Goal: Task Accomplishment & Management: Manage account settings

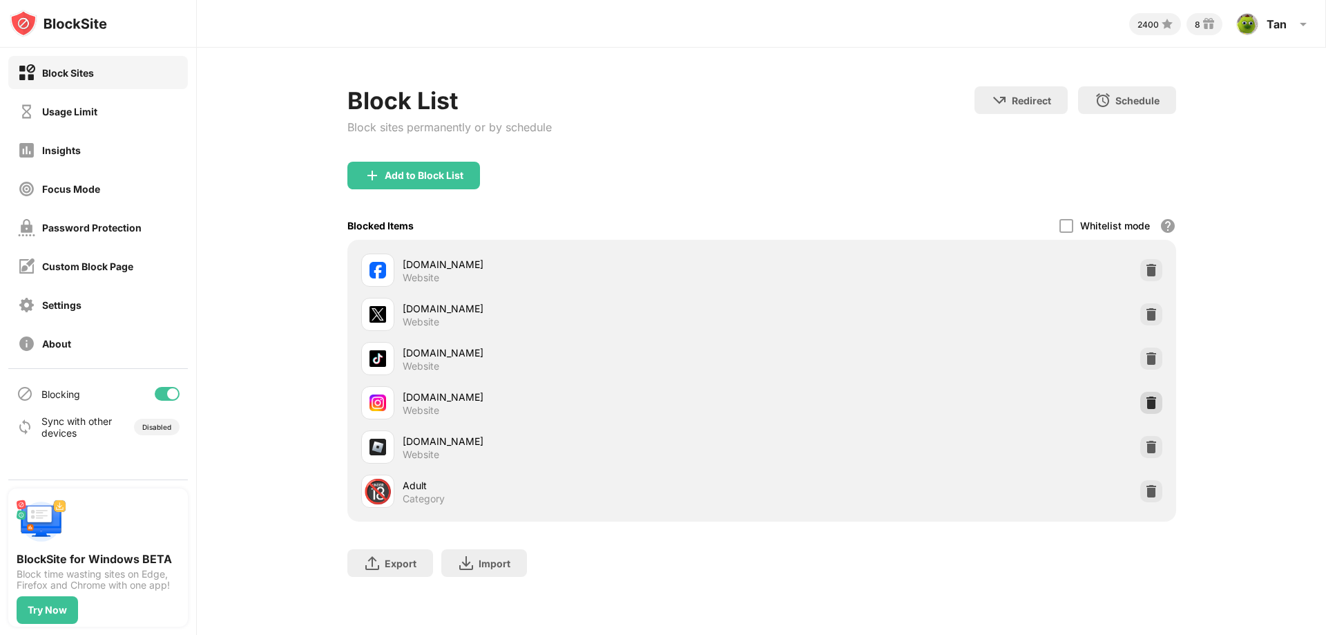
click at [1149, 407] on img at bounding box center [1151, 403] width 14 height 14
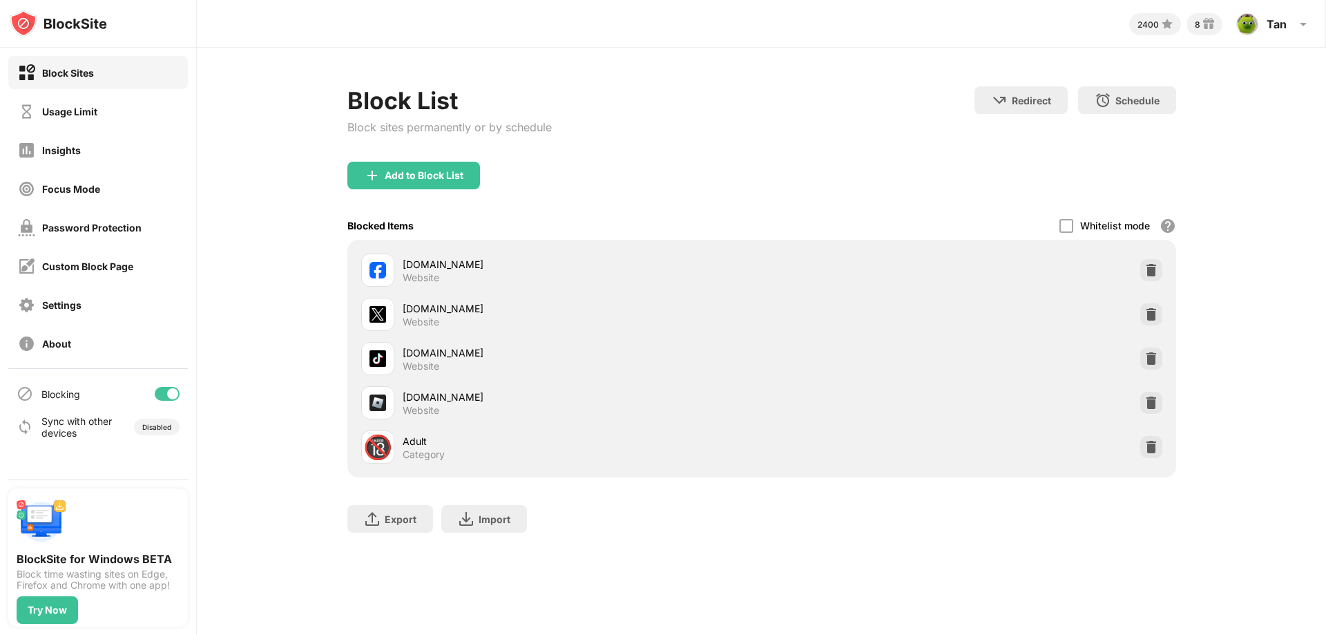
click at [398, 180] on div "Add to Block List" at bounding box center [424, 175] width 79 height 11
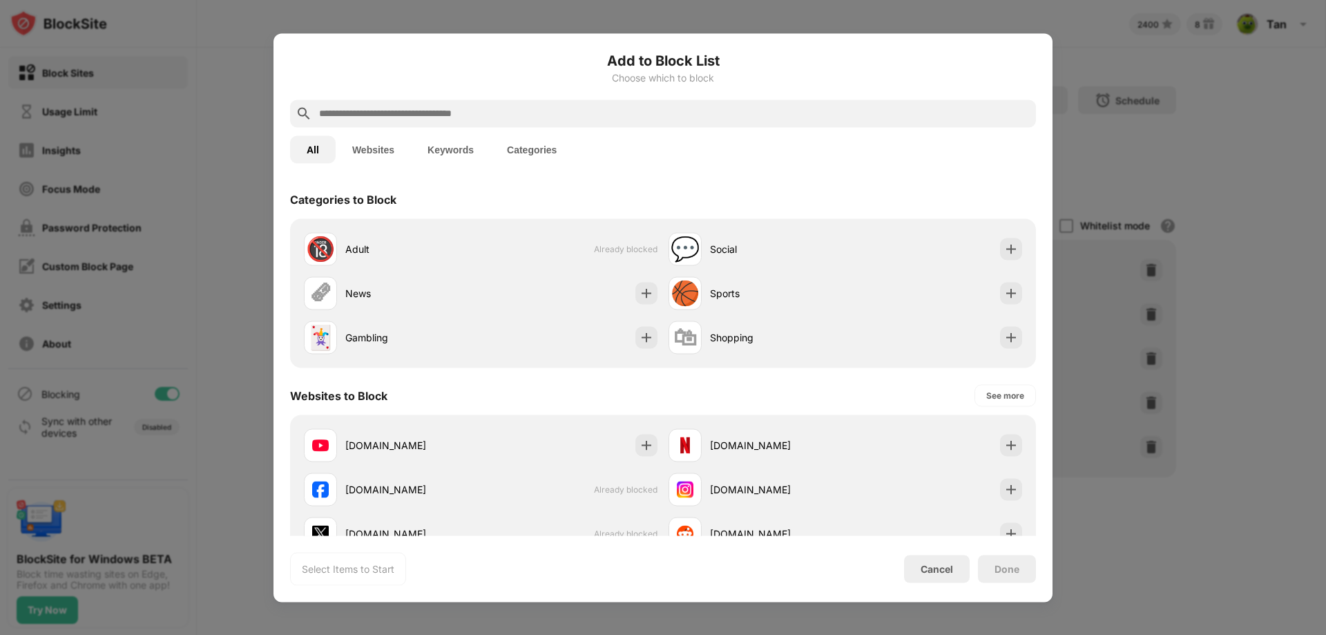
click at [429, 153] on button "Keywords" at bounding box center [450, 149] width 79 height 28
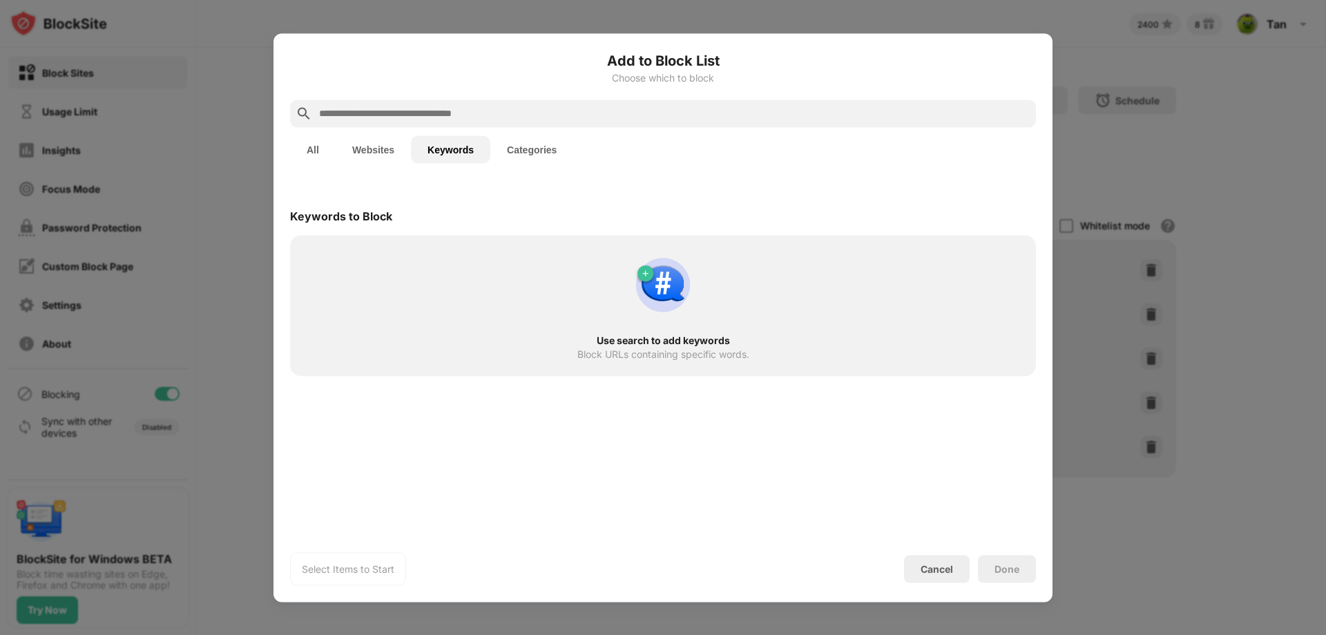
click at [356, 146] on button "Websites" at bounding box center [373, 149] width 75 height 28
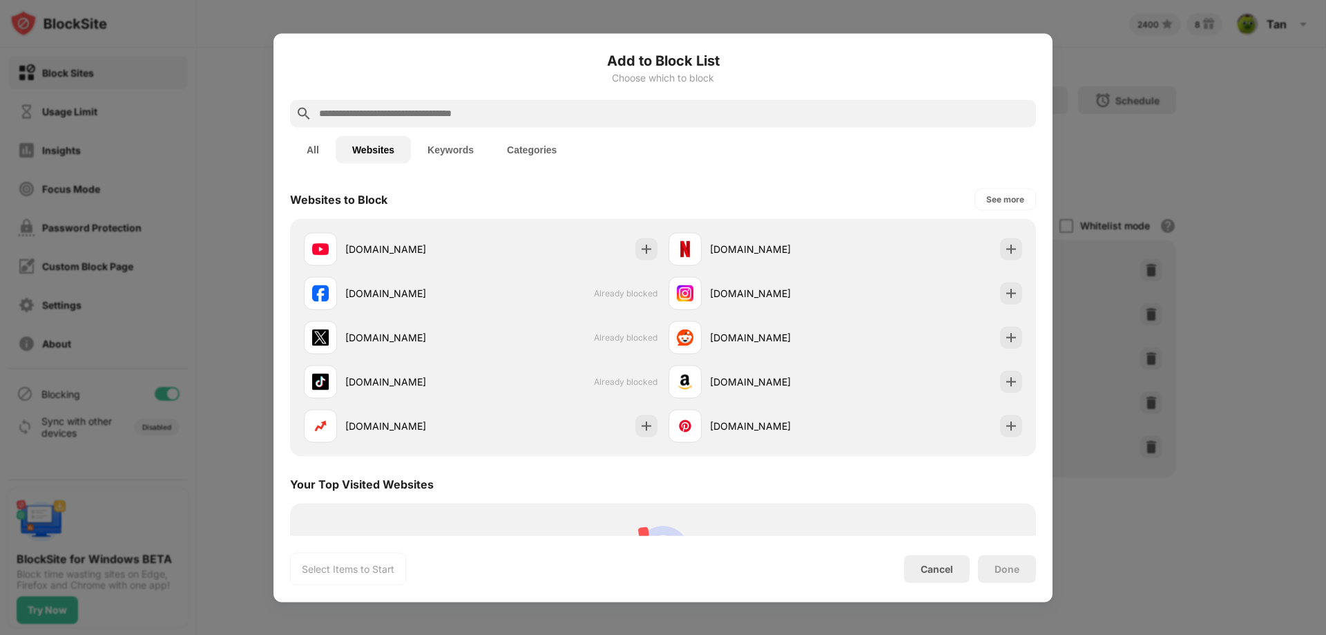
click at [311, 153] on button "All" at bounding box center [313, 149] width 46 height 28
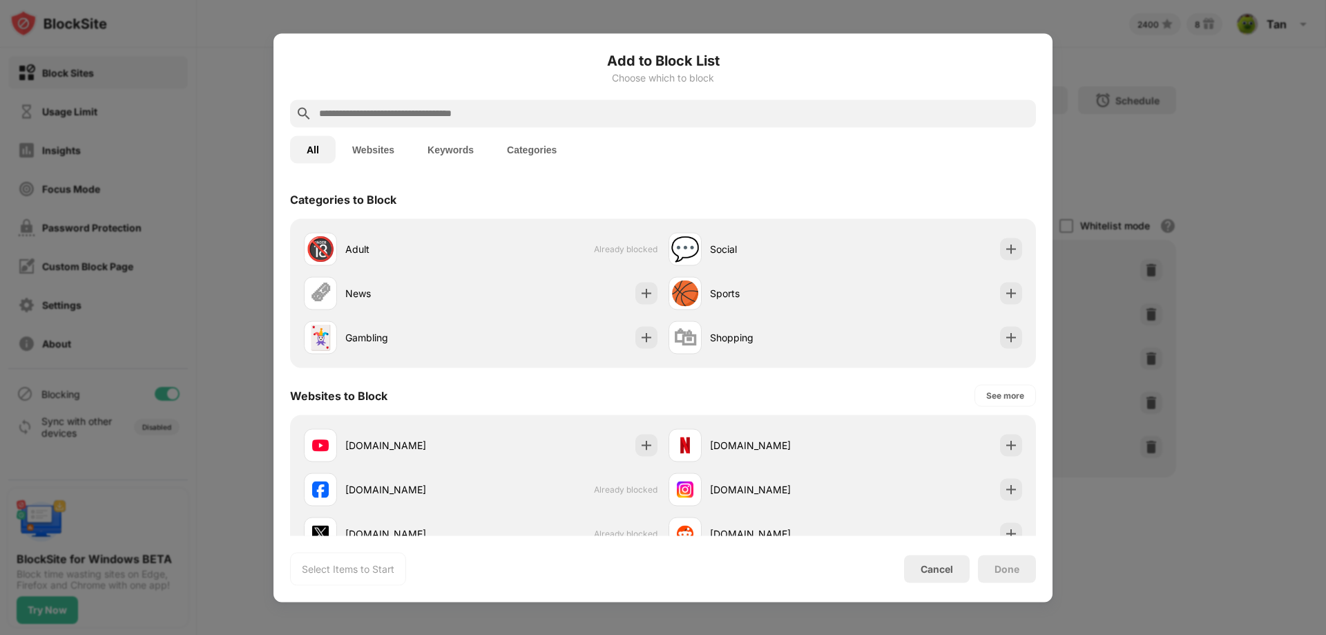
click at [363, 150] on button "Websites" at bounding box center [373, 149] width 75 height 28
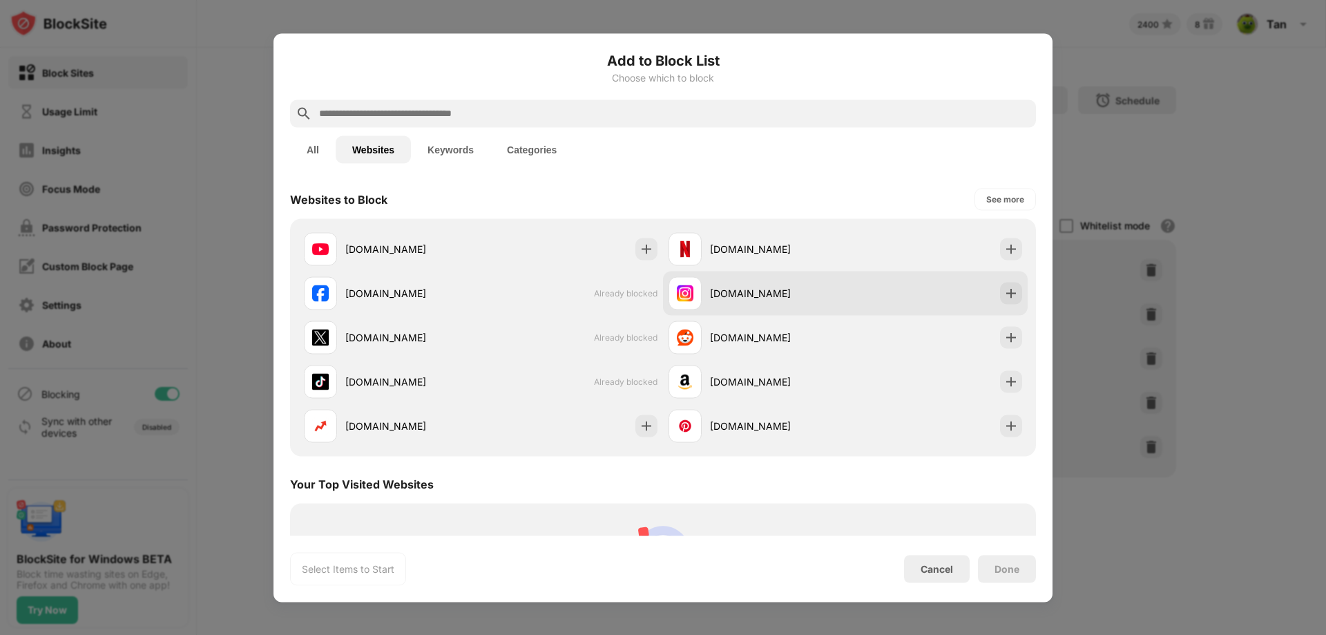
click at [717, 278] on div "[DOMAIN_NAME]" at bounding box center [757, 292] width 177 height 33
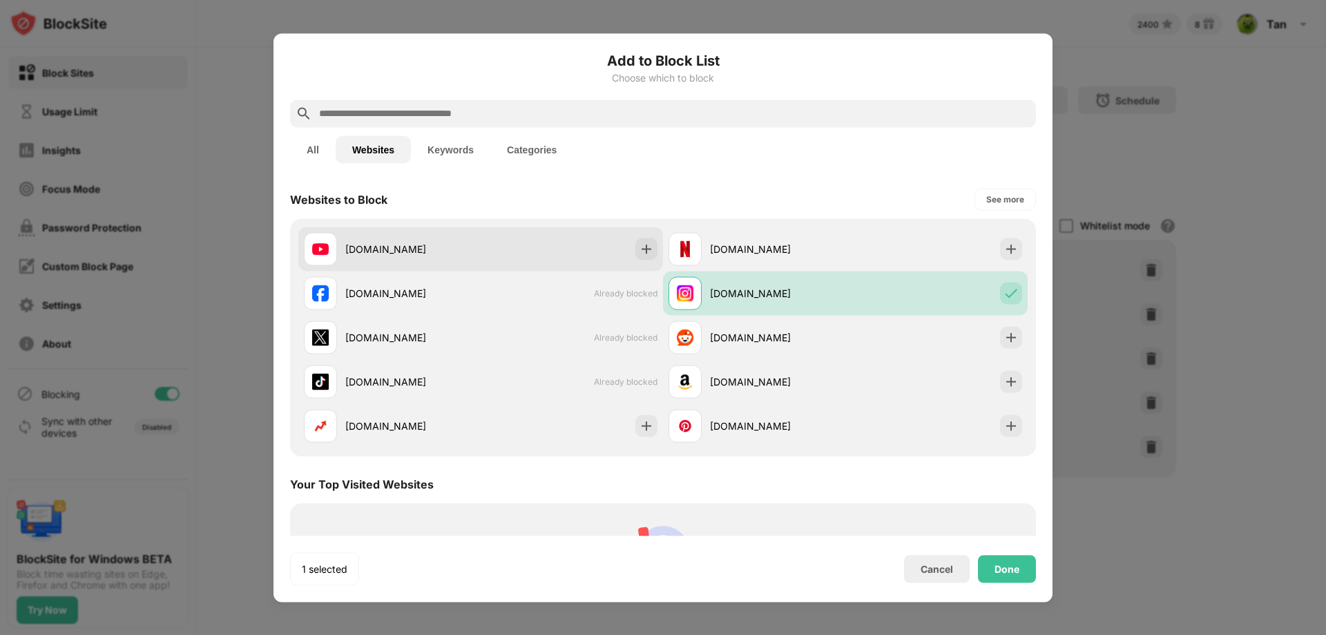
click at [463, 260] on div "[DOMAIN_NAME]" at bounding box center [392, 248] width 177 height 33
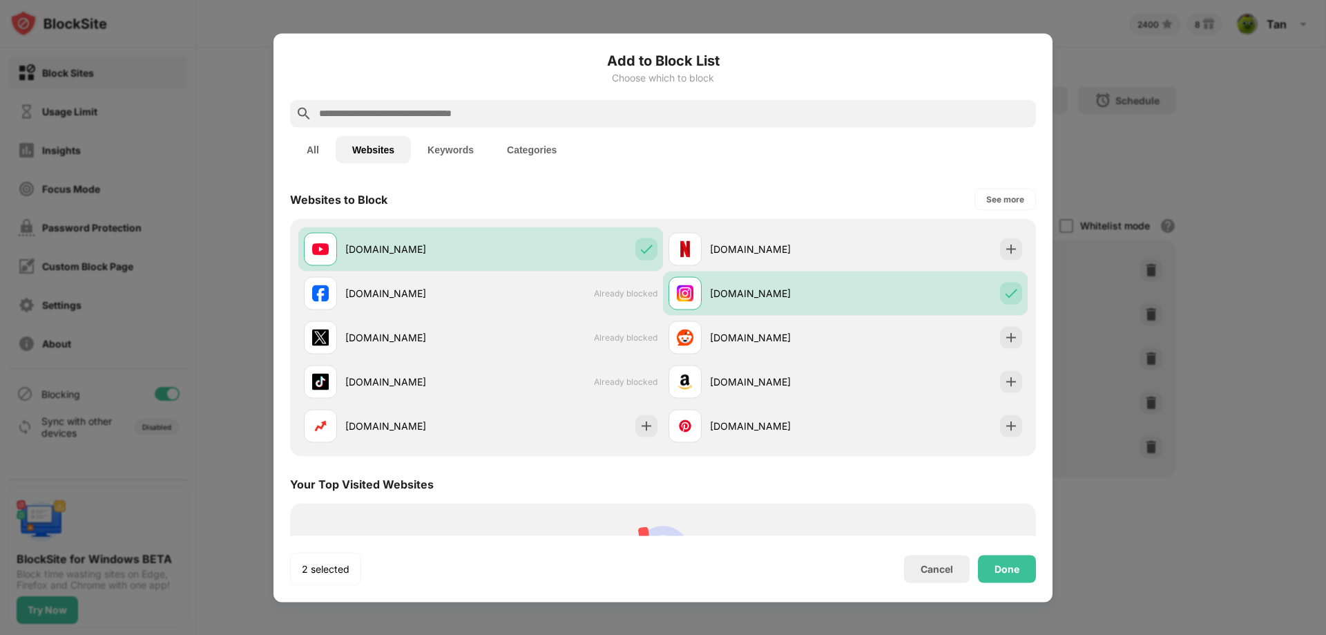
click at [999, 566] on div "Done" at bounding box center [1007, 568] width 25 height 11
